Goal: Task Accomplishment & Management: Complete application form

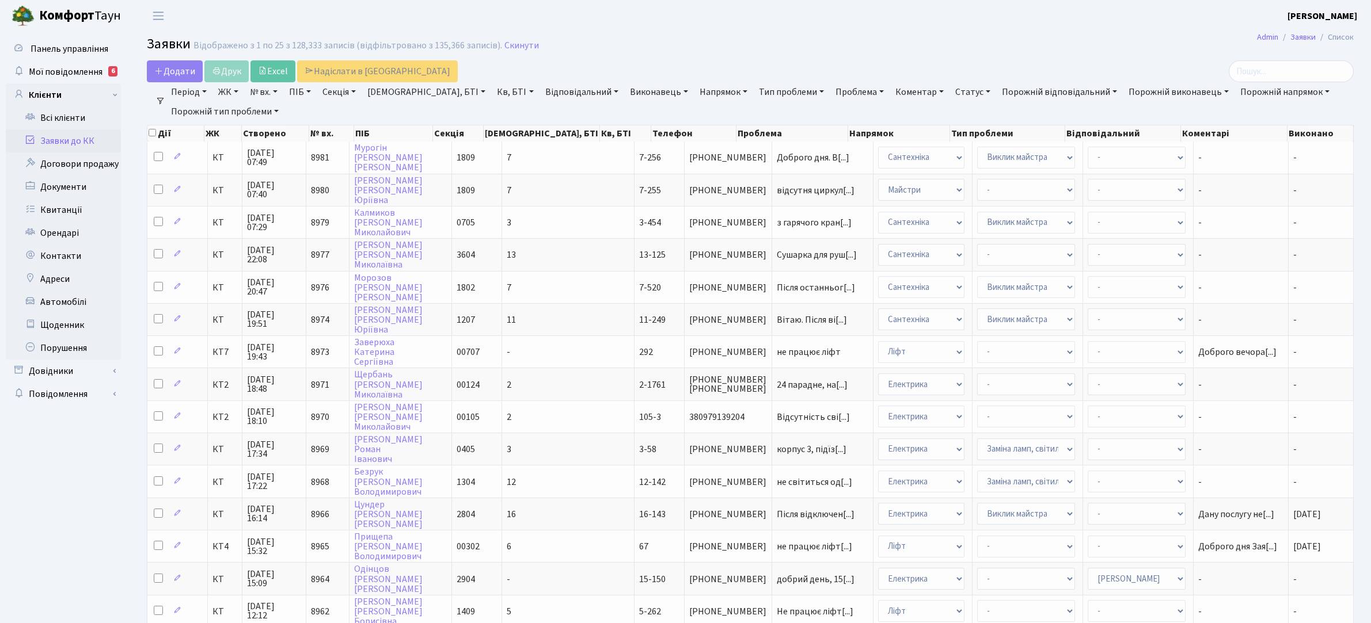
select select "25"
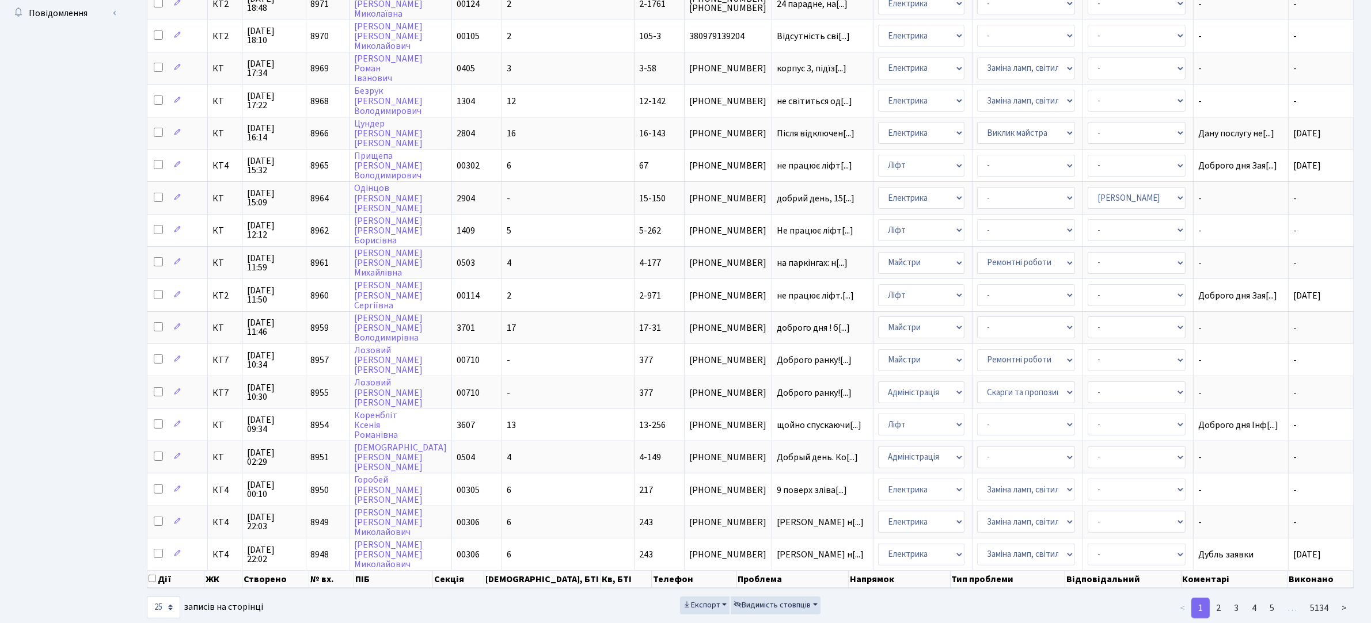
scroll to position [389, 0]
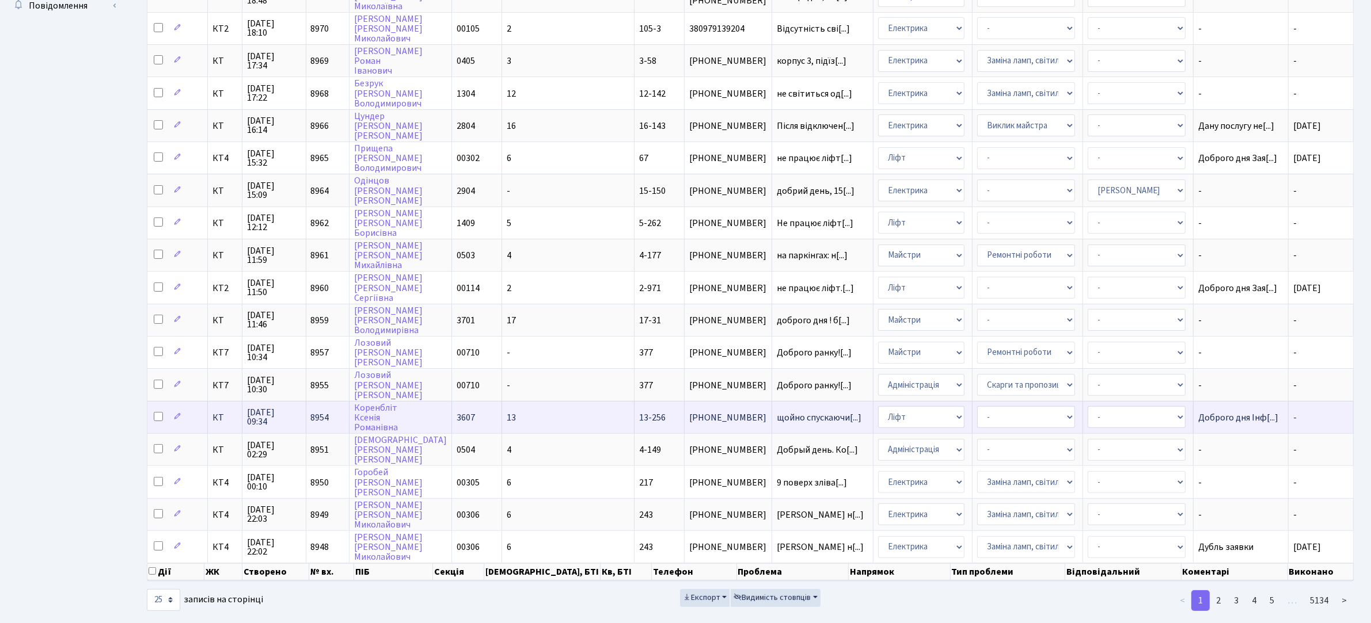
click at [772, 401] on td "щойно спускаючи[...]" at bounding box center [823, 417] width 102 height 32
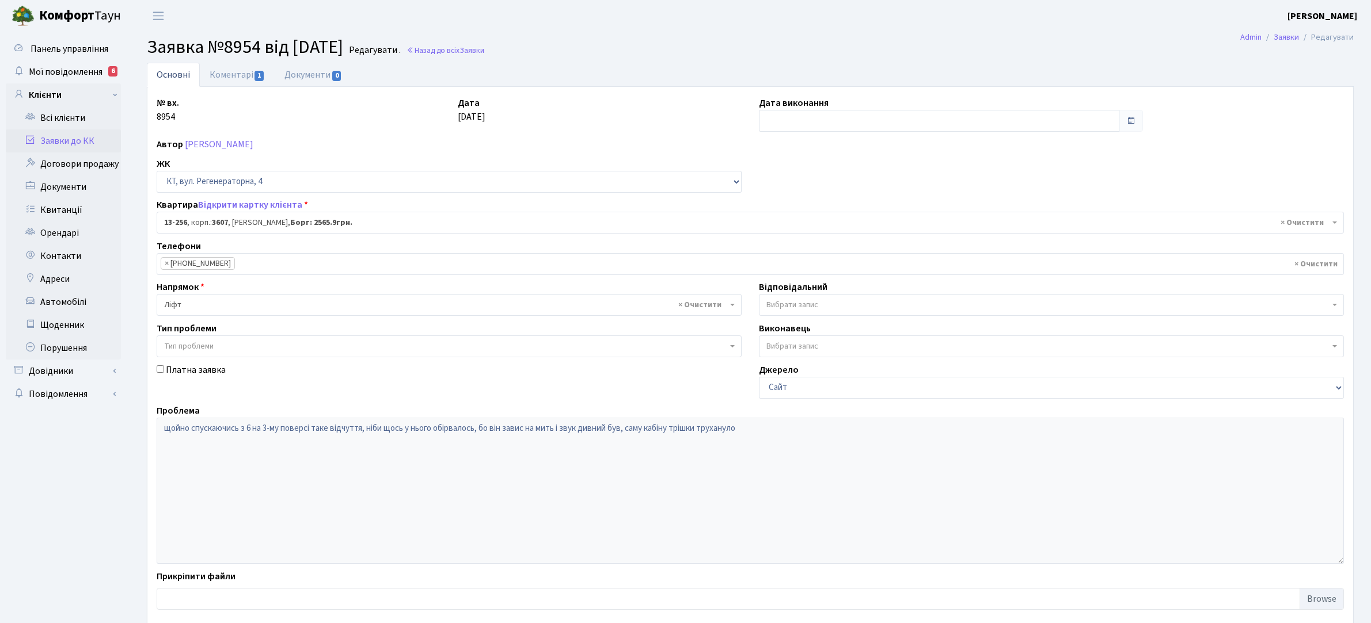
select select "7902"
click at [76, 136] on link "Заявки до КК" at bounding box center [63, 141] width 115 height 23
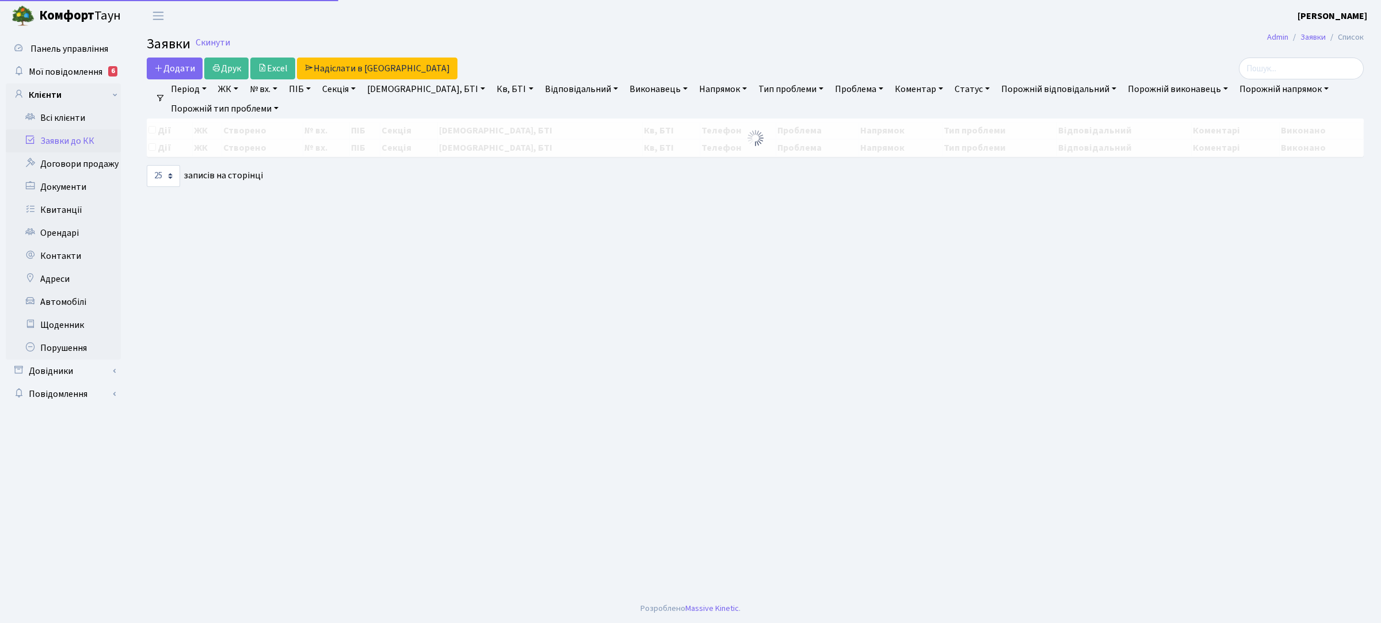
select select "25"
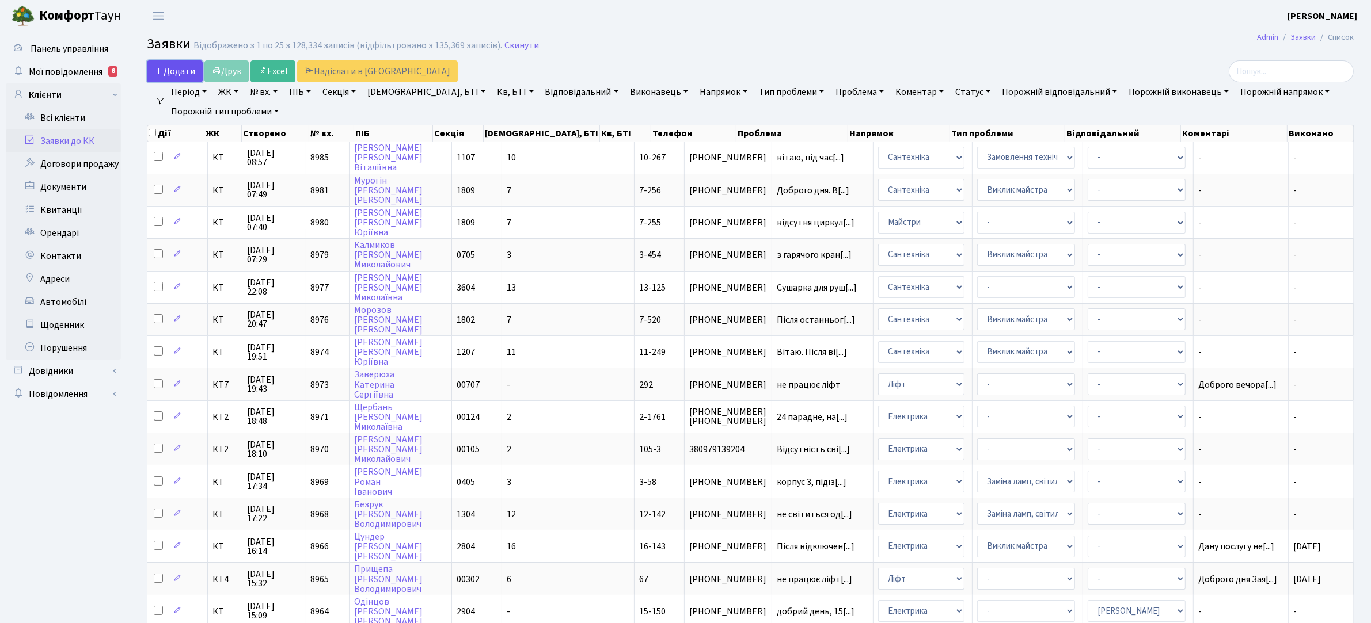
click at [181, 70] on span "Додати" at bounding box center [174, 71] width 41 height 13
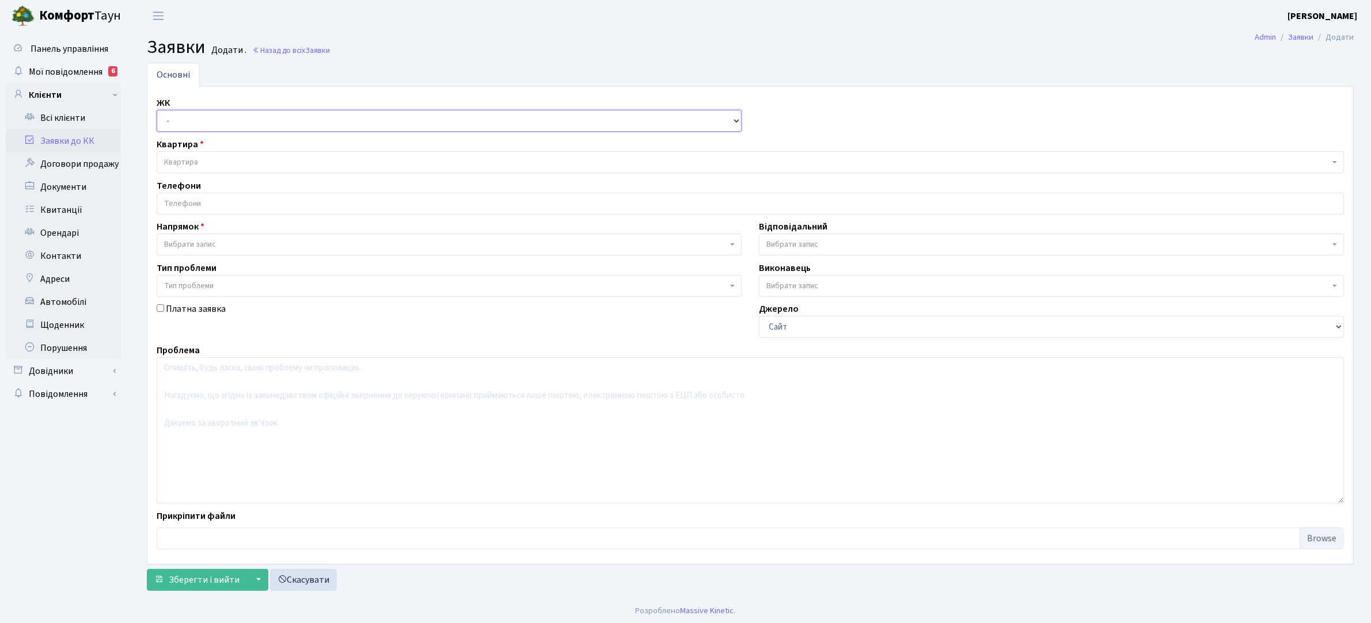
click at [735, 125] on select "- КТ, вул. Регенераторна, 4 КТ2, просп. [STREET_ADDRESS] [STREET_ADDRESS] [PERS…" at bounding box center [449, 121] width 585 height 22
select select "271"
click at [157, 111] on select "- КТ, вул. Регенераторна, 4 КТ2, просп. [STREET_ADDRESS] [STREET_ADDRESS] [PERS…" at bounding box center [449, 121] width 585 height 22
select select
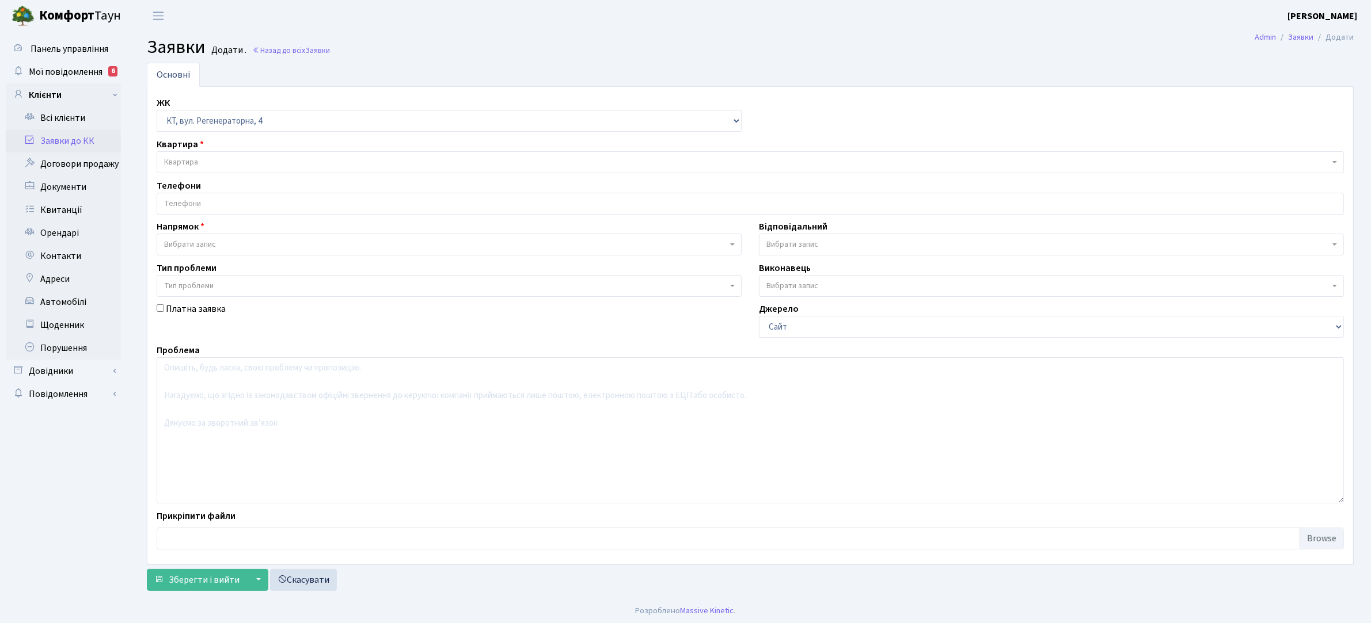
click at [207, 158] on span "Квартира" at bounding box center [746, 163] width 1165 height 12
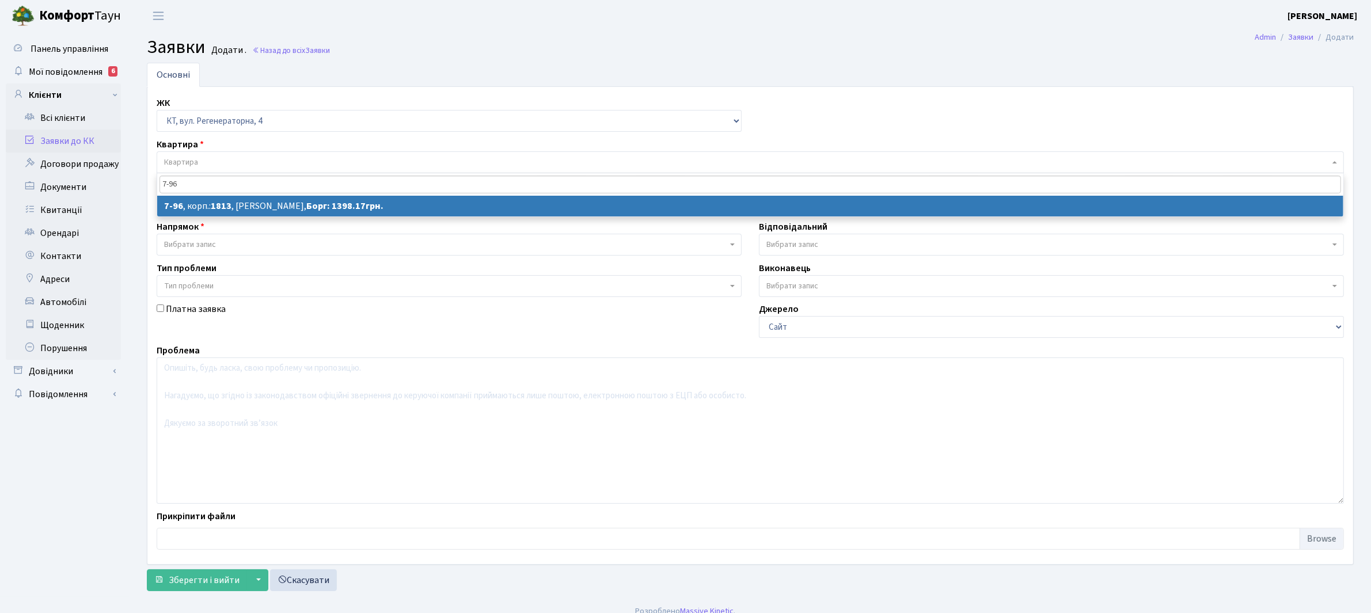
type input "7-96"
select select
select select "5097"
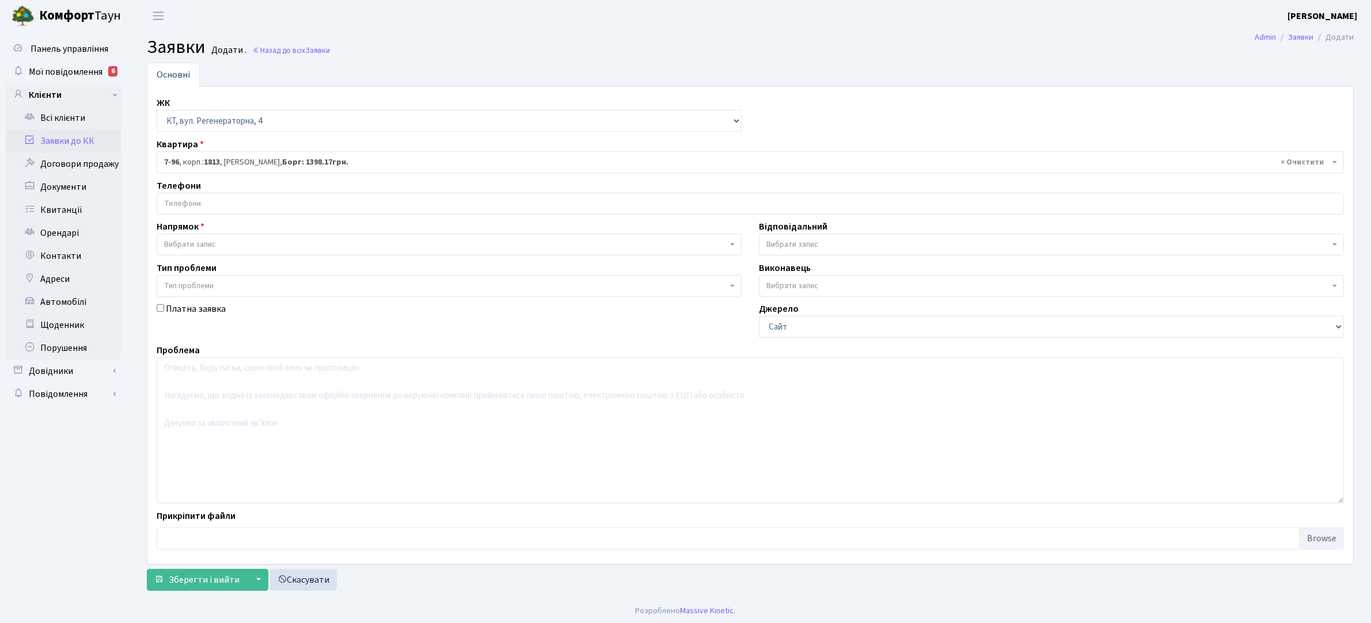
click at [195, 203] on input "search" at bounding box center [750, 203] width 1186 height 21
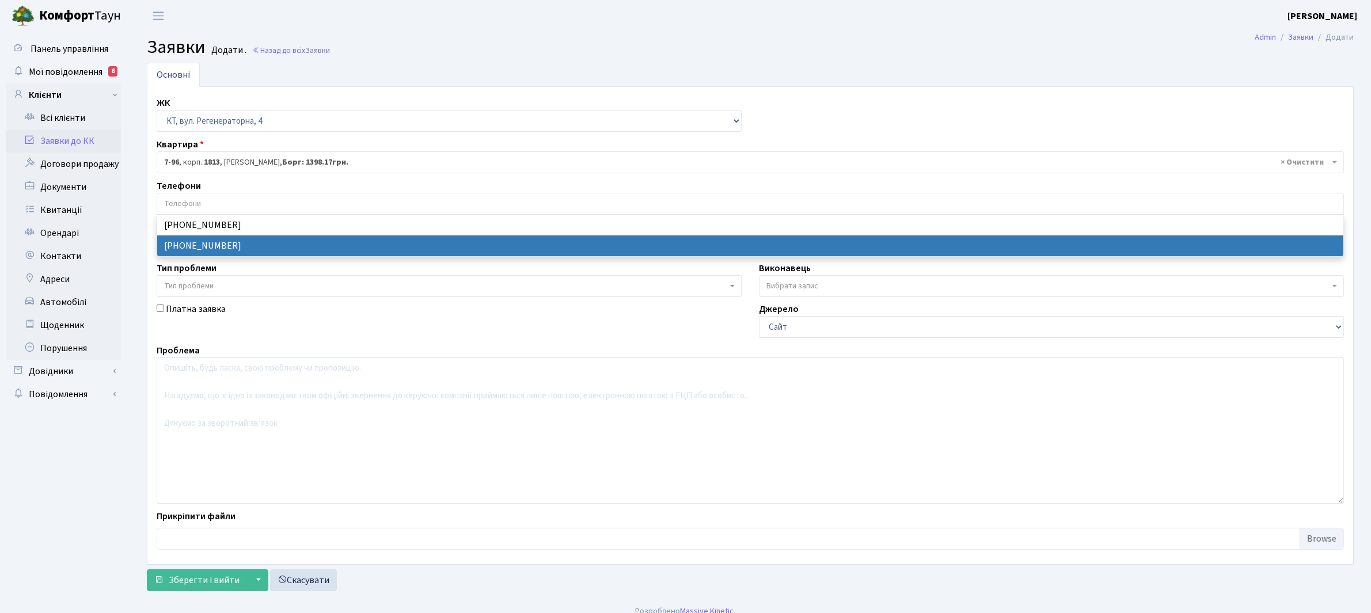
select select "16186"
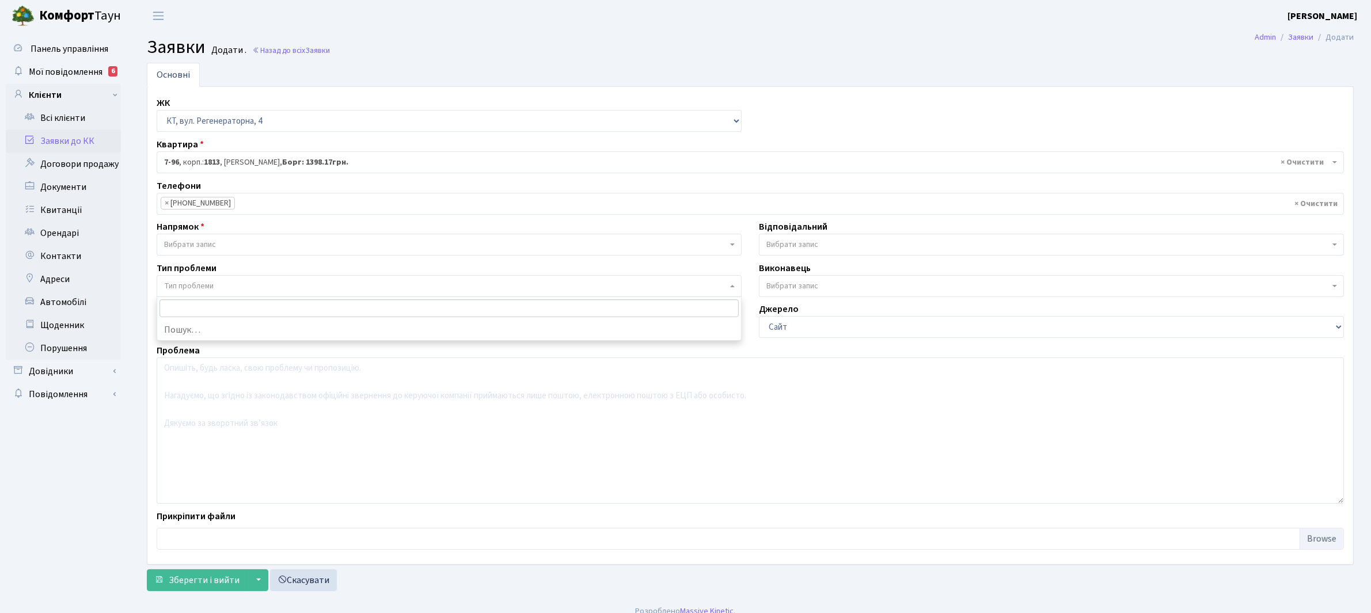
click at [728, 286] on span "Тип проблеми" at bounding box center [449, 286] width 585 height 22
click at [730, 287] on b at bounding box center [732, 286] width 5 height 2
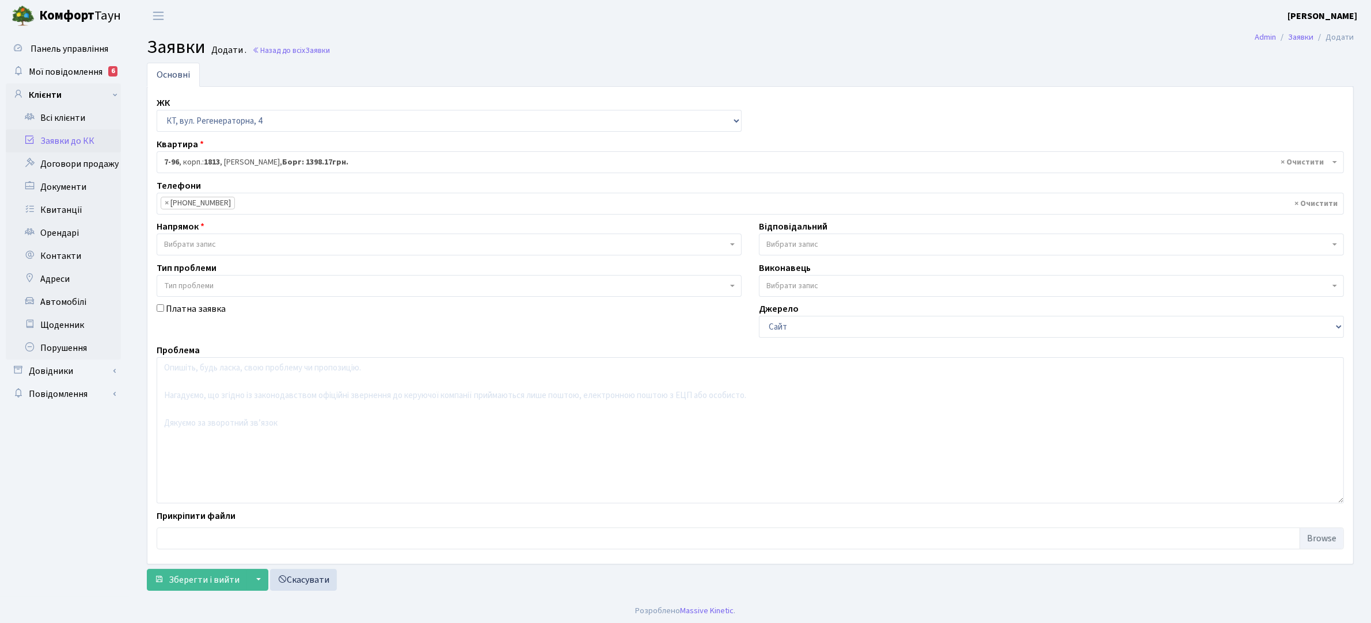
click at [731, 243] on b at bounding box center [732, 244] width 5 height 2
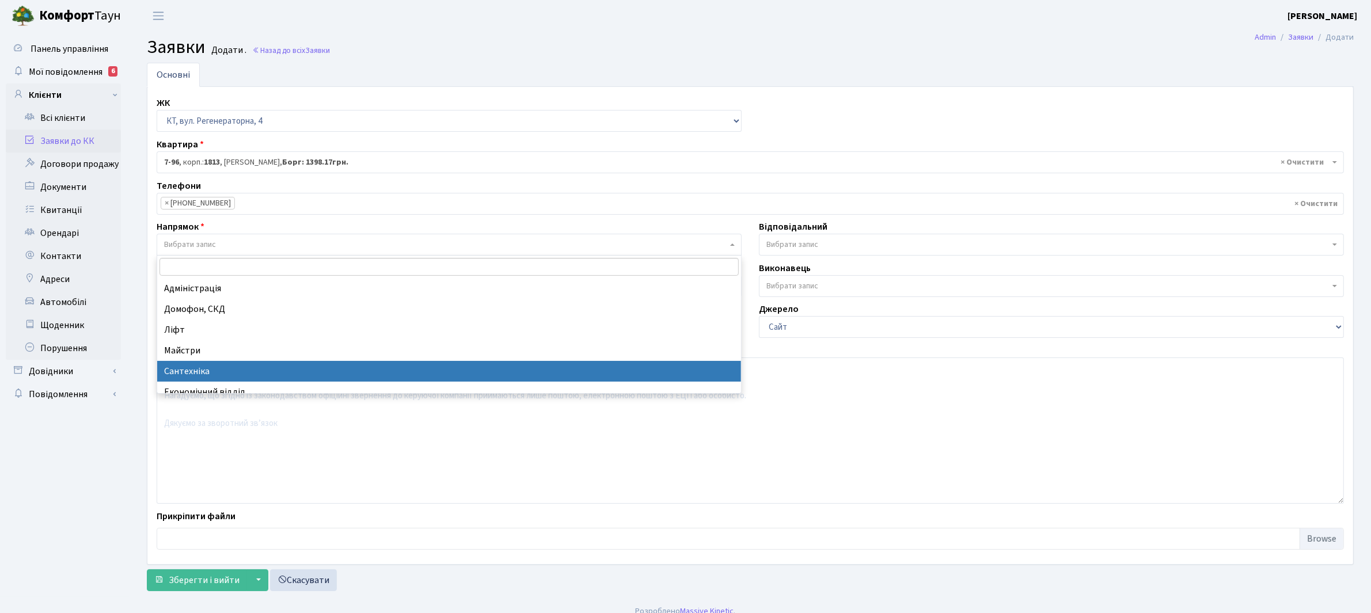
select select "2"
select select
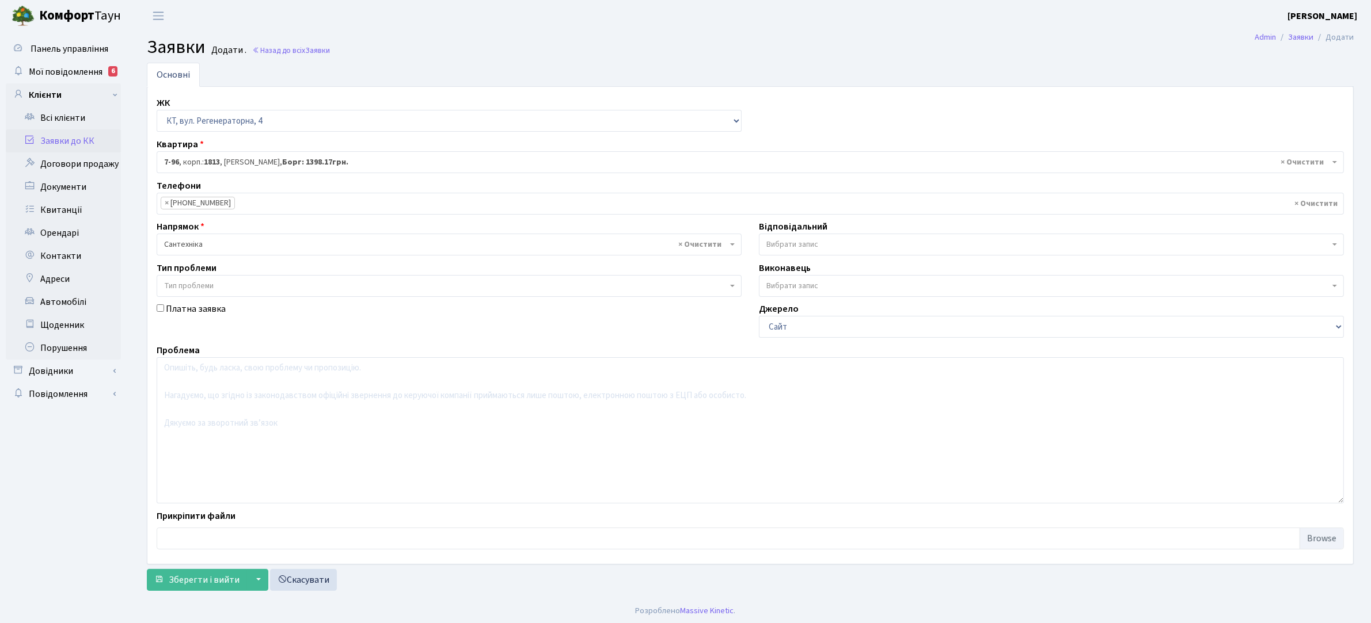
click at [1334, 248] on span at bounding box center [1335, 245] width 2 height 22
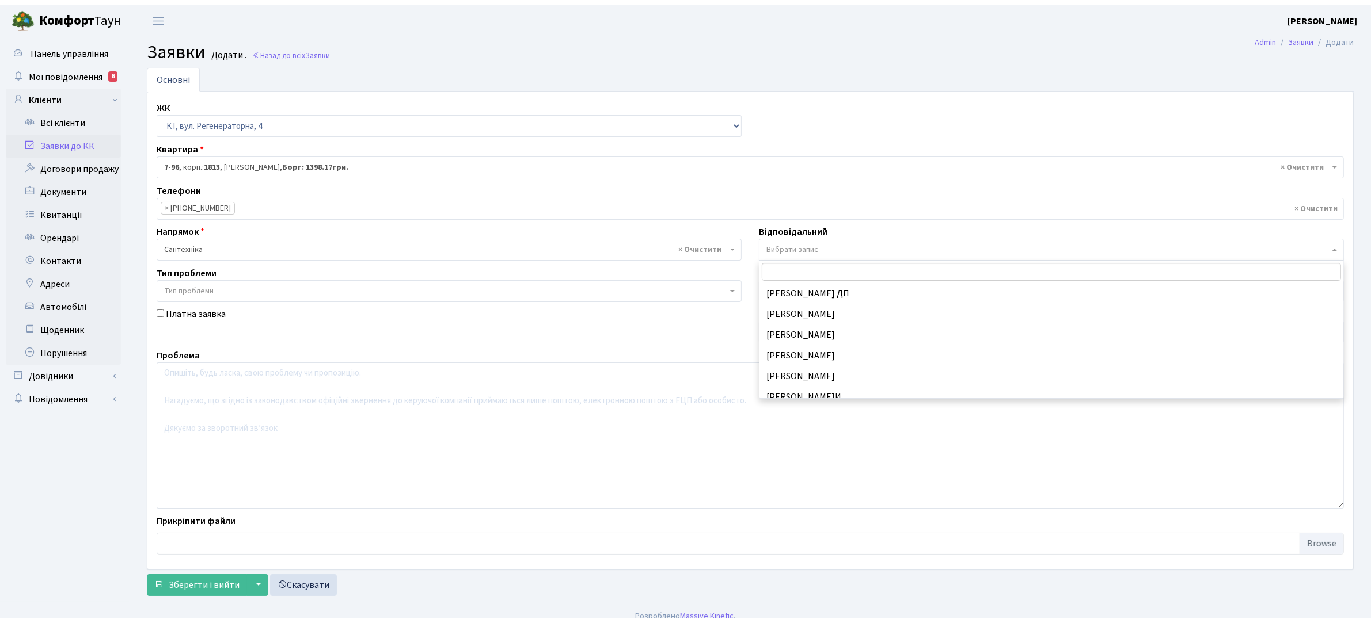
scroll to position [568, 0]
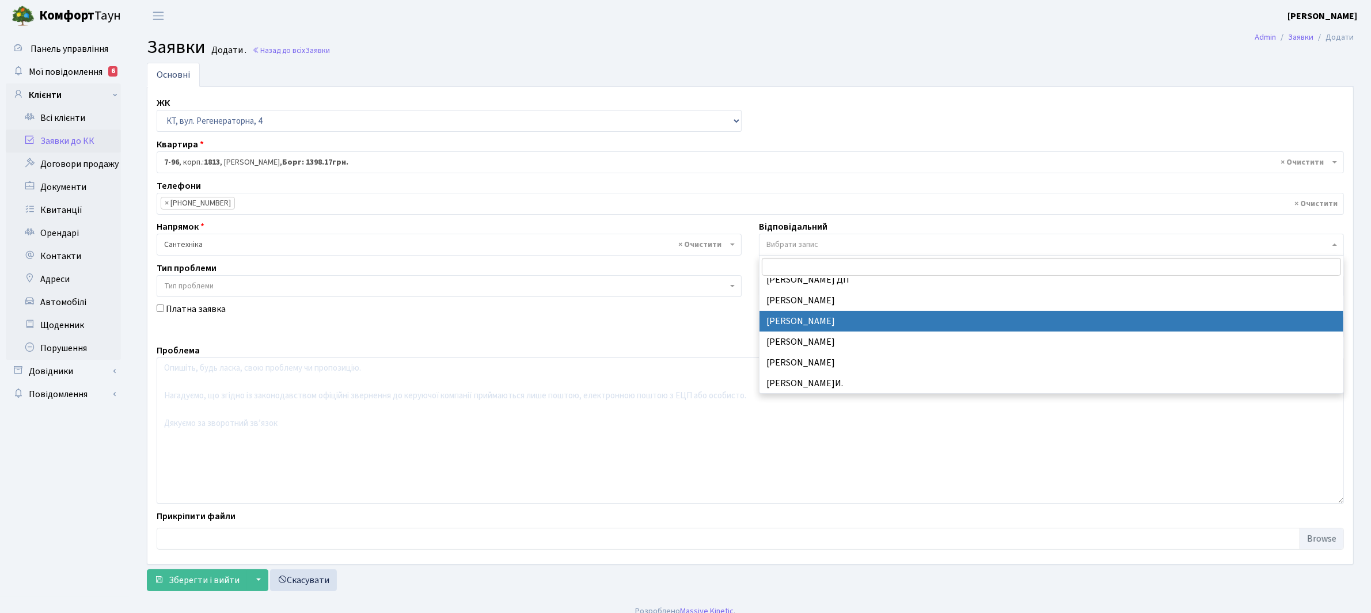
select select "67"
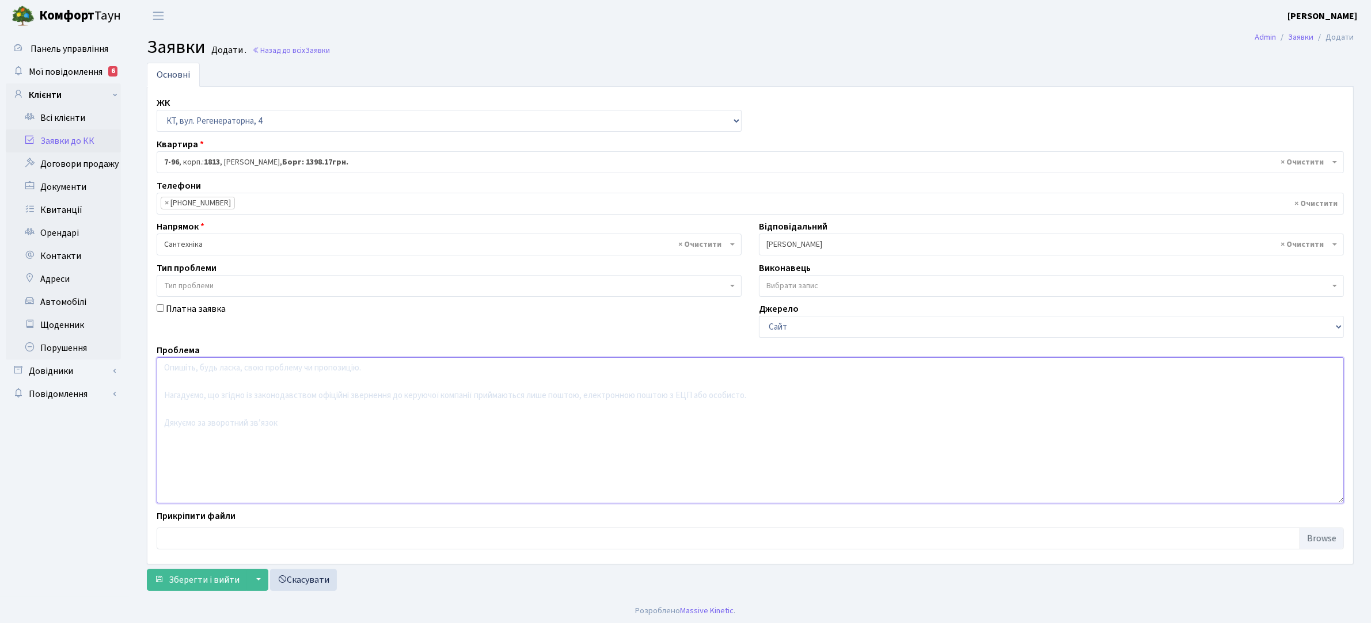
click at [185, 375] on textarea at bounding box center [750, 430] width 1187 height 146
type textarea "Н"
type textarea "х"
type textarea "н"
type textarea "Х"
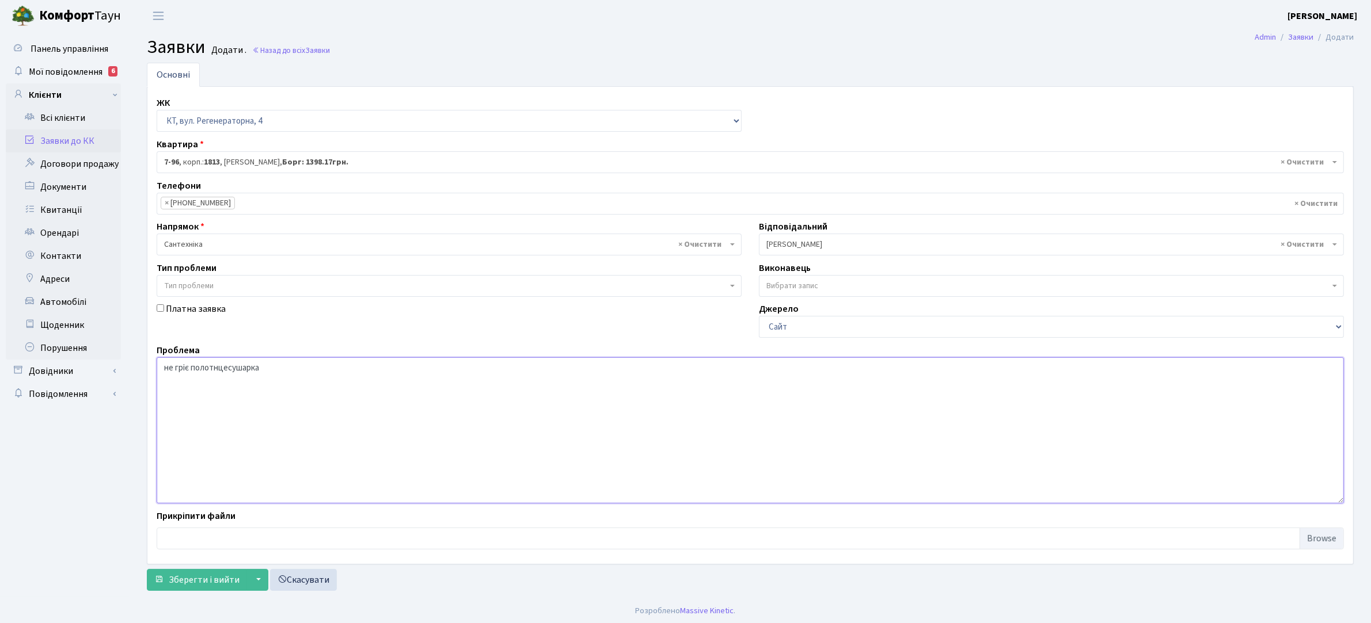
click at [216, 368] on textarea "не гріє полотнцесушарка" at bounding box center [750, 430] width 1187 height 146
click at [222, 381] on textarea "не гріє полотнцесушарка" at bounding box center [750, 430] width 1187 height 146
click at [219, 370] on textarea "не гріє полотнцесушарка" at bounding box center [750, 430] width 1187 height 146
click at [267, 364] on textarea "не гріє полотецесушарка" at bounding box center [750, 430] width 1187 height 146
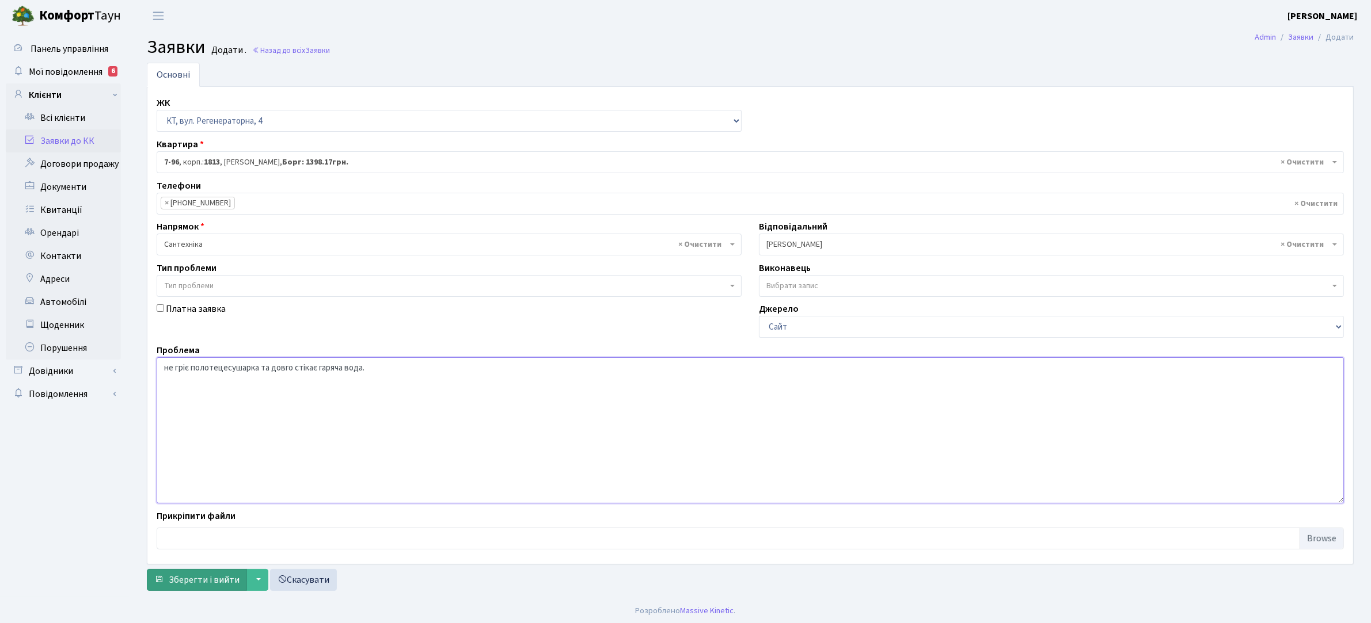
type textarea "не гріє полотецесушарка та довго стікає гаряча вода."
click at [219, 586] on span "Зберегти і вийти" at bounding box center [204, 580] width 71 height 13
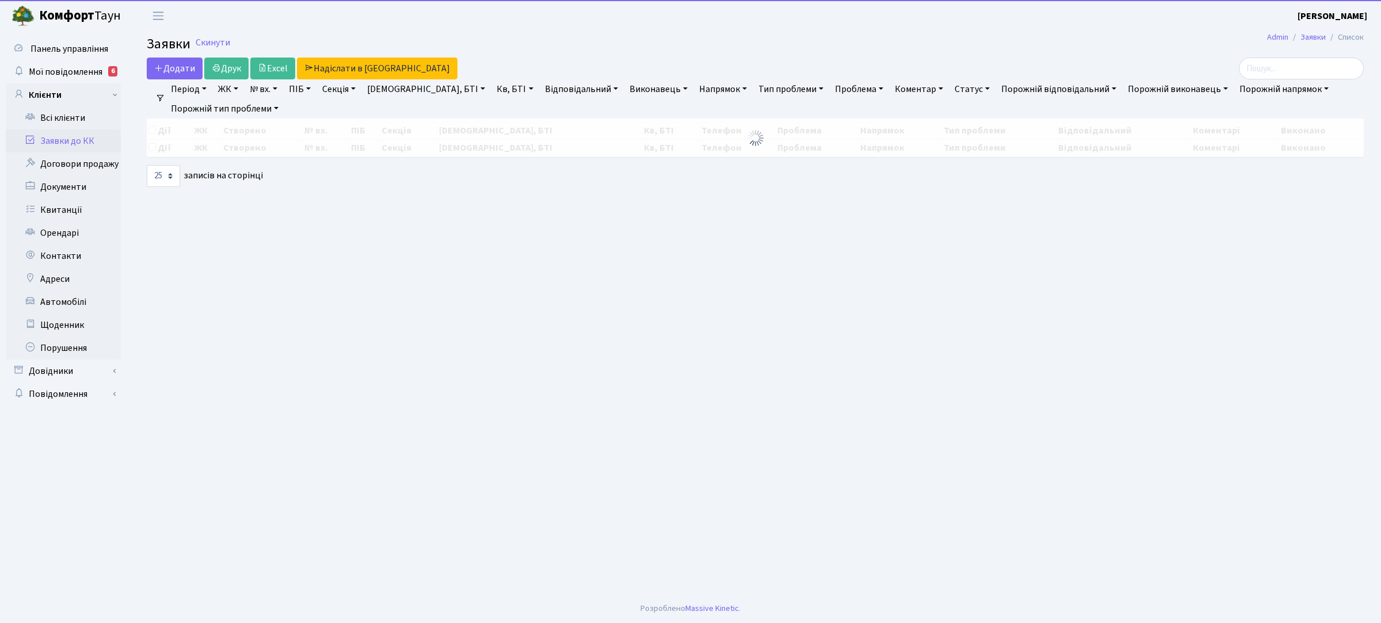
select select "25"
